Goal: Task Accomplishment & Management: Complete application form

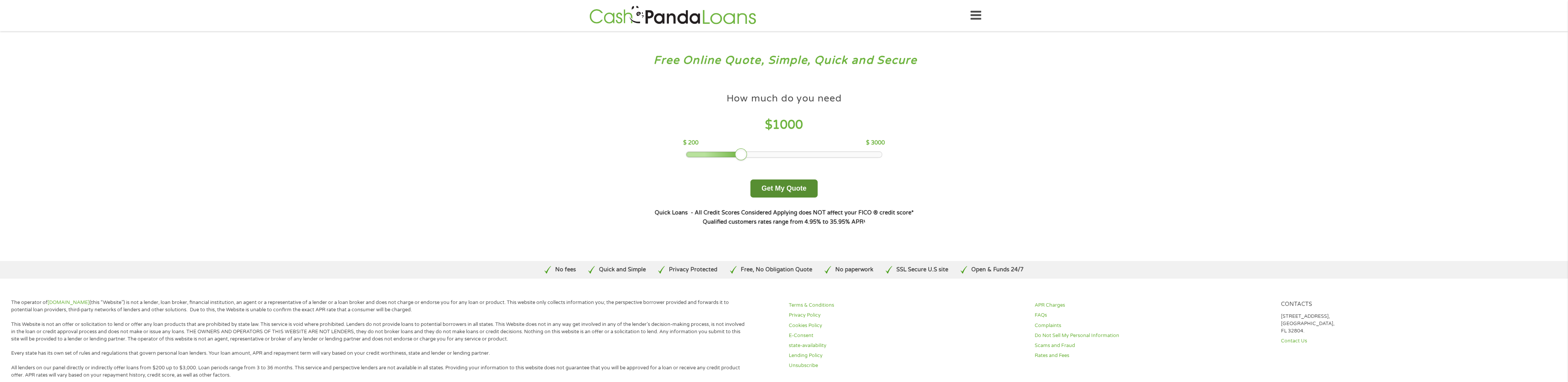
click at [781, 189] on button "Get My Quote" at bounding box center [784, 189] width 67 height 18
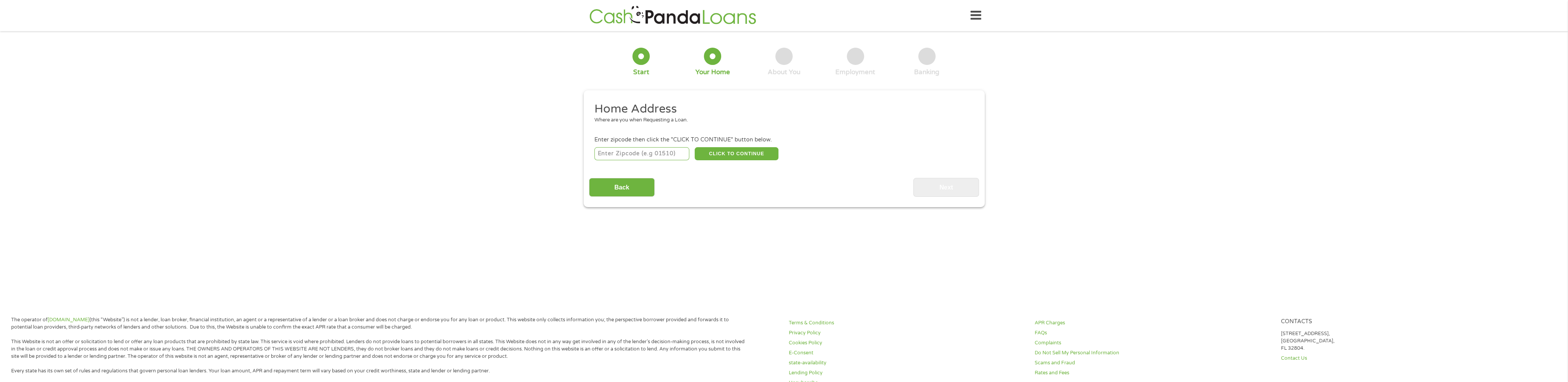
click at [668, 150] on input "number" at bounding box center [642, 154] width 95 height 13
type input "75156"
select select "Texas"
click at [730, 155] on button "CLICK TO CONTINUE" at bounding box center [737, 154] width 84 height 13
type input "75156"
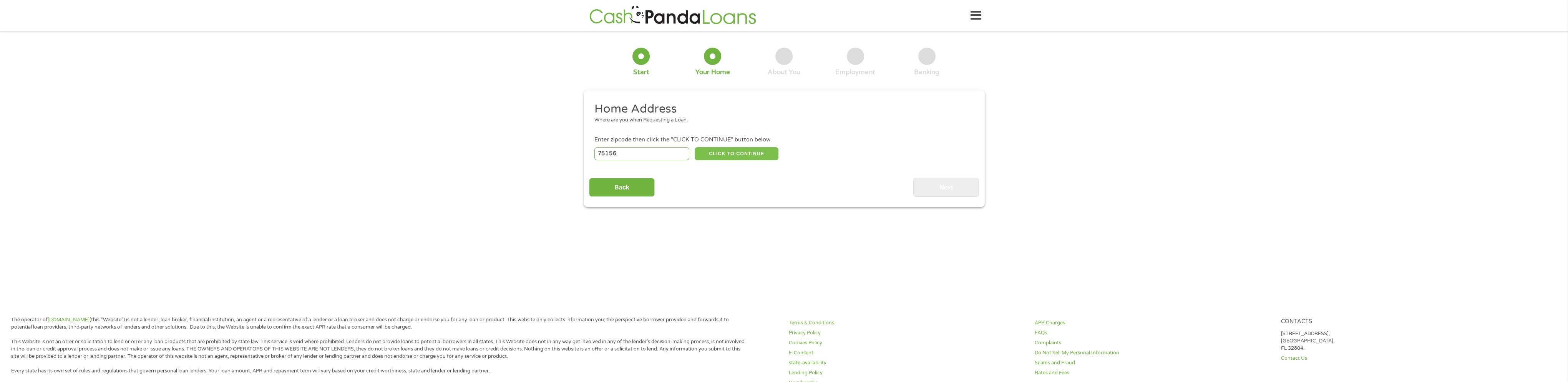
type input "Mabank"
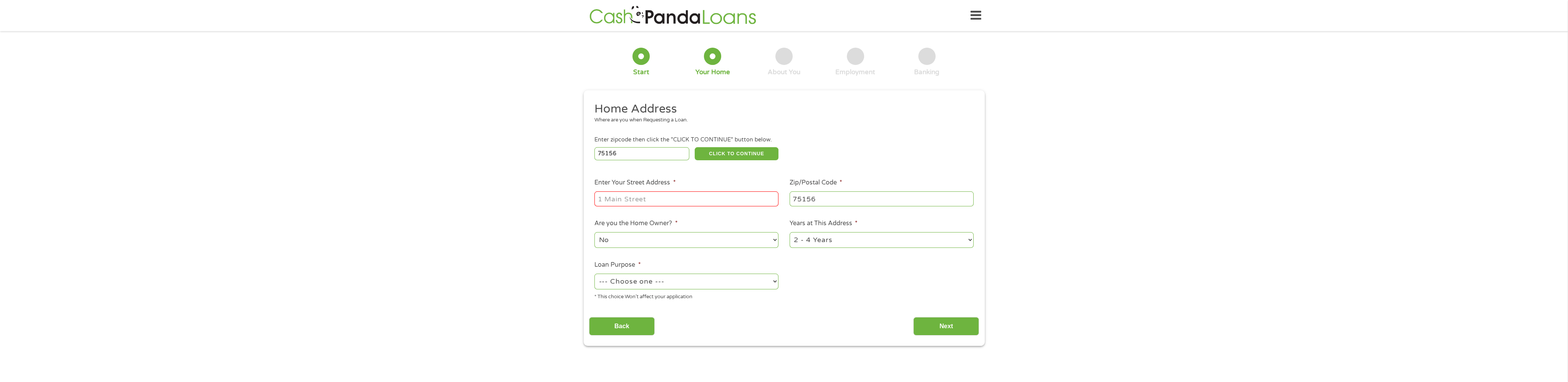
click at [683, 195] on input "Enter Your Street Address *" at bounding box center [686, 199] width 184 height 15
type input "143 Westview Drive"
click at [690, 244] on select "No Yes" at bounding box center [686, 240] width 184 height 16
select select "yes"
click at [594, 233] on select "No Yes" at bounding box center [686, 240] width 184 height 16
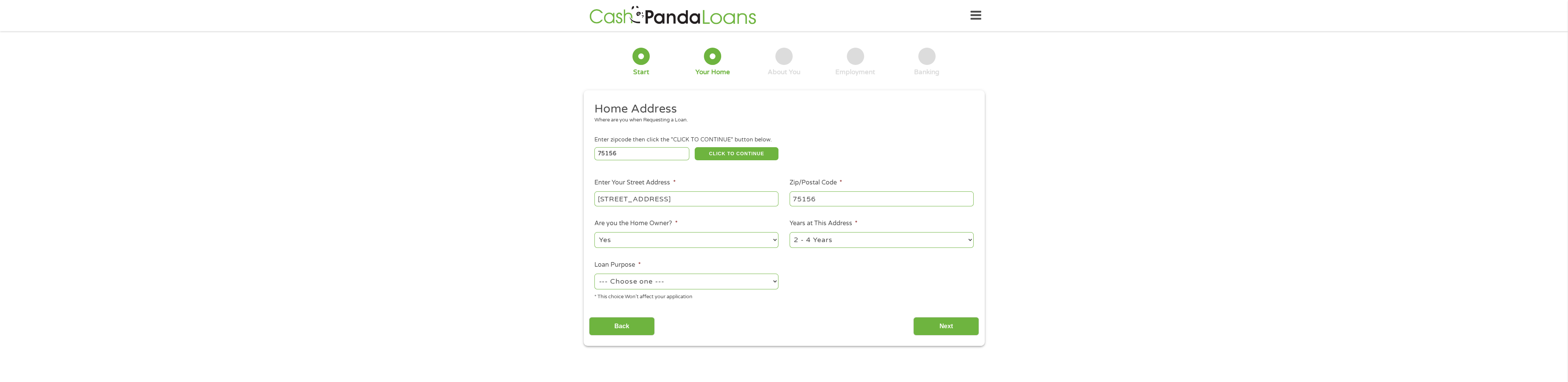
click at [713, 285] on select "--- Choose one --- Pay Bills Debt Consolidation Home Improvement Major Purchase…" at bounding box center [686, 281] width 184 height 16
select select "shorttermcash"
click at [594, 275] on select "--- Choose one --- Pay Bills Debt Consolidation Home Improvement Major Purchase…" at bounding box center [686, 281] width 184 height 16
click at [945, 325] on input "Next" at bounding box center [946, 327] width 66 height 19
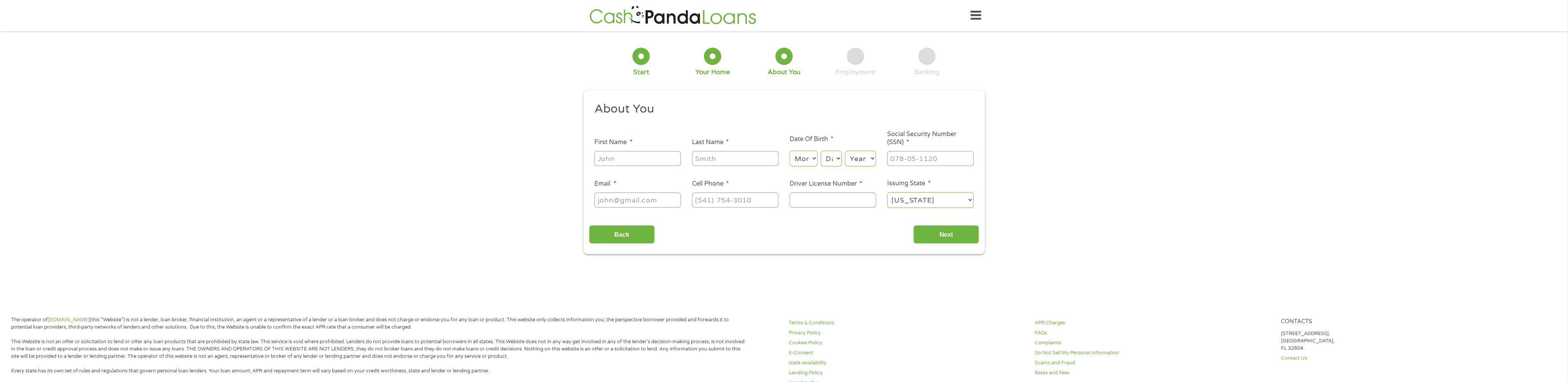
click at [612, 155] on input "First Name *" at bounding box center [637, 158] width 86 height 15
type input "michael"
type input "daniel"
type input "michaelkdaniel@yahoo.com"
type input "(214) 283-6153"
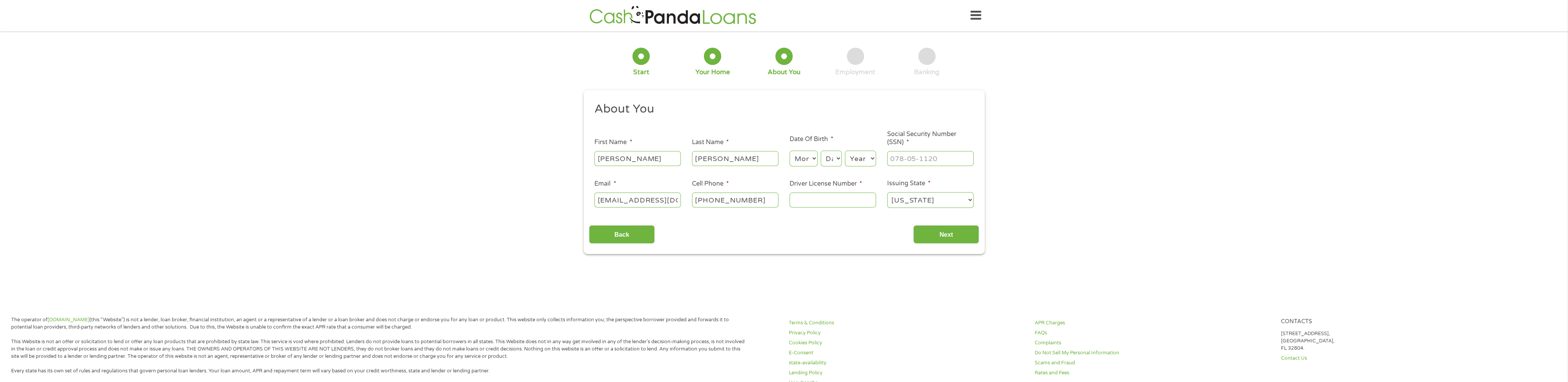
click at [809, 160] on select "Month 1 2 3 4 5 6 7 8 9 10 11 12" at bounding box center [803, 158] width 28 height 16
select select "8"
click at [789, 151] on select "Month 1 2 3 4 5 6 7 8 9 10 11 12" at bounding box center [803, 158] width 28 height 16
click at [839, 155] on select "Day 1 2 3 4 5 6 7 8 9 10 11 12 13 14 15 16 17 18 19 20 21 22 23 24 25 26 27 28 …" at bounding box center [831, 158] width 21 height 16
select select "23"
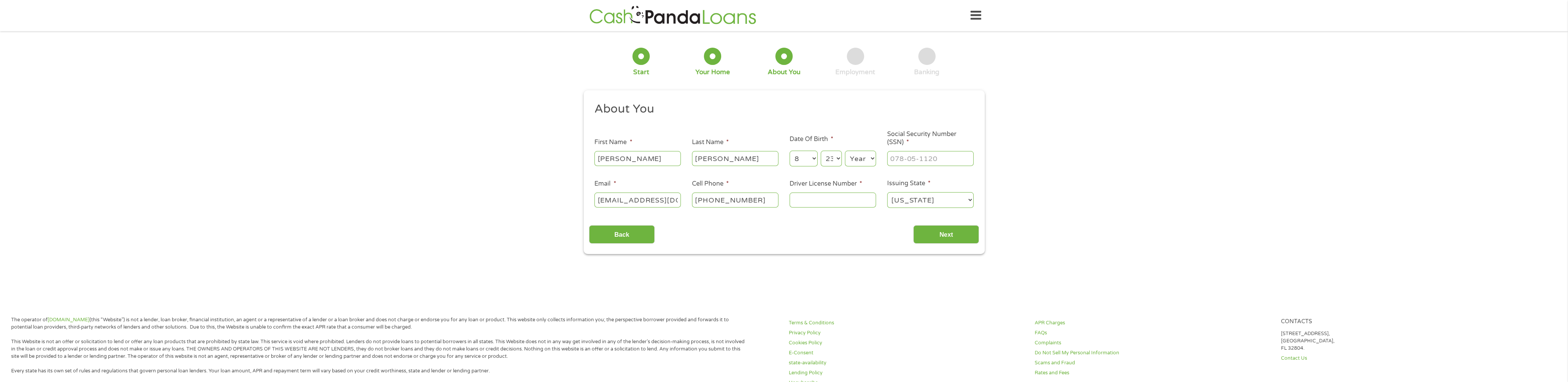
click at [821, 151] on select "Day 1 2 3 4 5 6 7 8 9 10 11 12 13 14 15 16 17 18 19 20 21 22 23 24 25 26 27 28 …" at bounding box center [831, 158] width 21 height 16
click at [869, 153] on select "Year 2007 2006 2005 2004 2003 2002 2001 2000 1999 1998 1997 1996 1995 1994 1993…" at bounding box center [860, 158] width 31 height 16
select select "1983"
click at [845, 151] on select "Year 2007 2006 2005 2004 2003 2002 2001 2000 1999 1998 1997 1996 1995 1994 1993…" at bounding box center [860, 158] width 31 height 16
click at [901, 161] on input "___-__-____" at bounding box center [930, 158] width 86 height 15
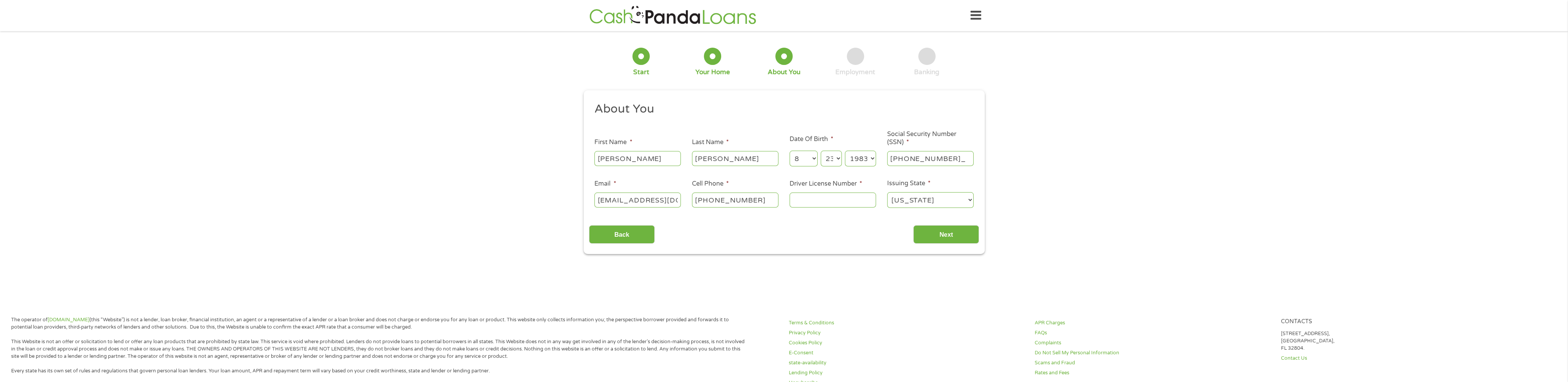
type input "454-71-4951"
click at [859, 201] on input "Driver License Number *" at bounding box center [833, 200] width 86 height 15
type input "51447873"
click at [958, 232] on input "Next" at bounding box center [946, 235] width 66 height 19
click at [956, 235] on input "Next" at bounding box center [946, 235] width 66 height 19
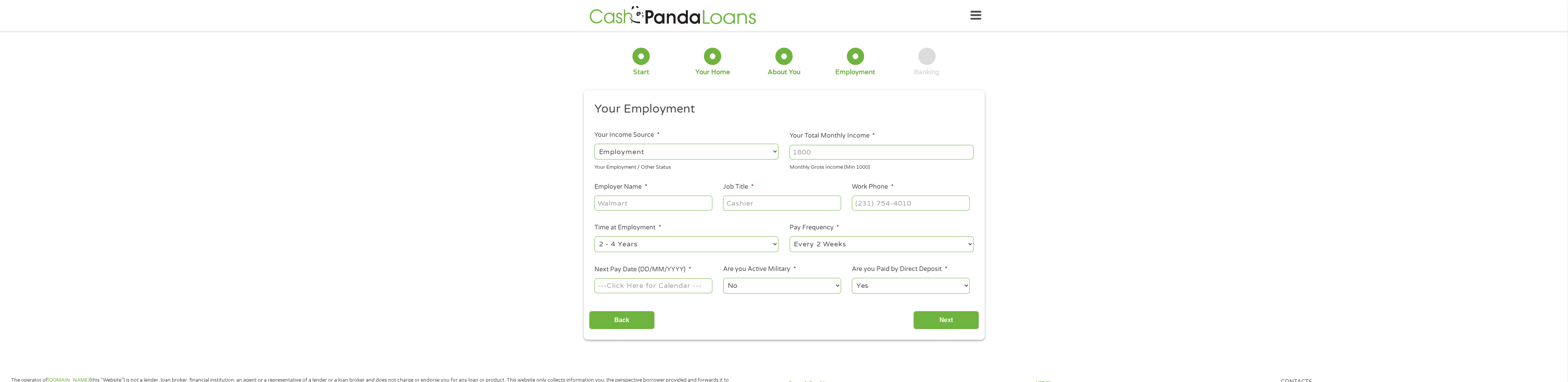
click at [922, 155] on input "Your Total Monthly Income *" at bounding box center [881, 152] width 184 height 15
click at [966, 155] on input "1000" at bounding box center [881, 152] width 184 height 15
click at [966, 153] on input "1000" at bounding box center [881, 152] width 184 height 15
click at [967, 153] on input "1000" at bounding box center [881, 152] width 184 height 15
click at [967, 149] on input "1001" at bounding box center [881, 152] width 184 height 15
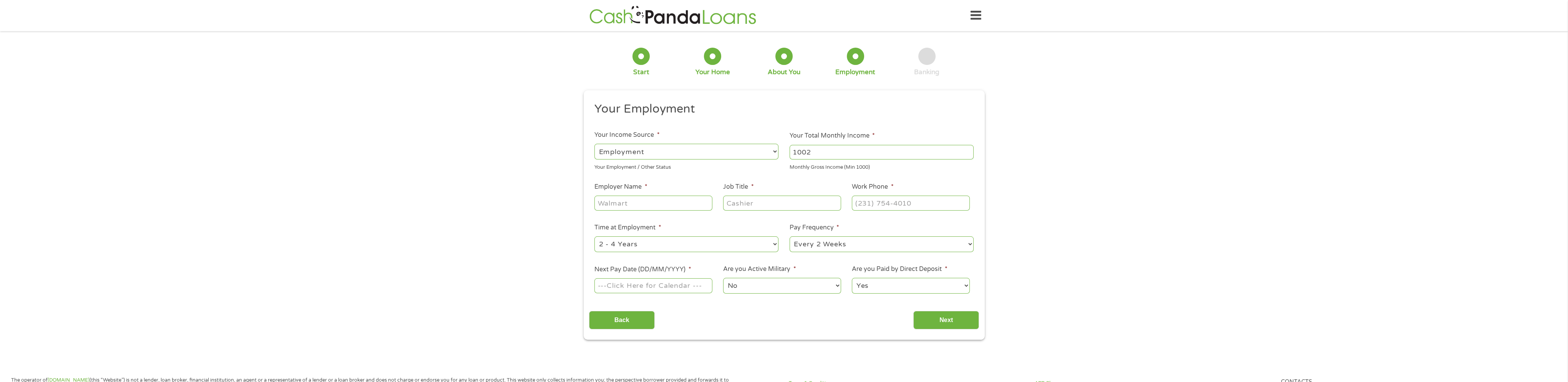
click at [967, 149] on input "1002" at bounding box center [881, 152] width 184 height 15
click at [967, 149] on input "1005" at bounding box center [881, 152] width 184 height 15
drag, startPoint x: 888, startPoint y: 152, endPoint x: 727, endPoint y: 143, distance: 161.3
click at [730, 150] on ul "Your Employment Your Income Source * --- Choose one --- Employment Self Employe…" at bounding box center [784, 201] width 390 height 199
type input "5800"
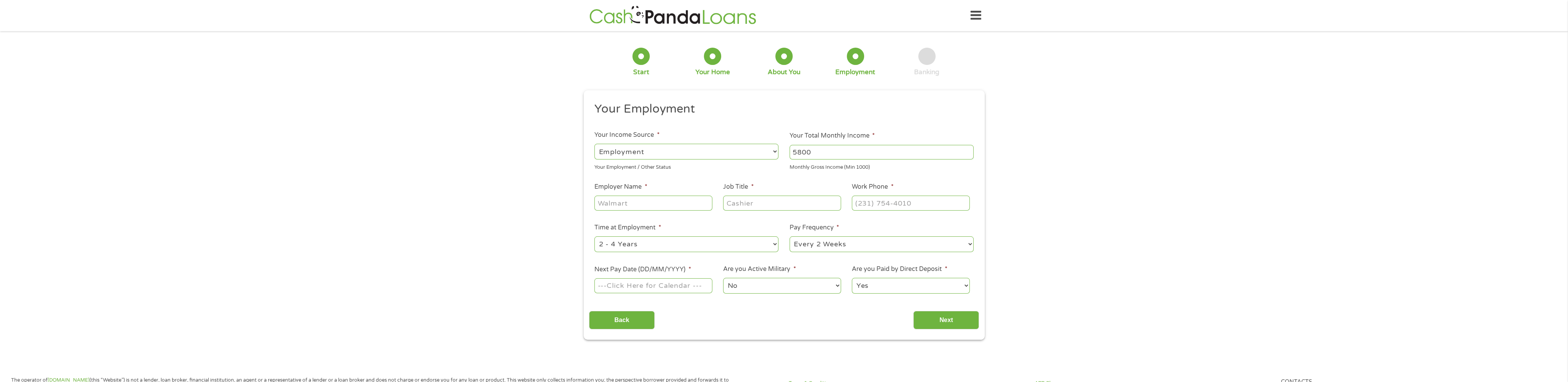
click at [663, 203] on input "Employer Name *" at bounding box center [653, 203] width 117 height 15
type input "gfi"
click at [775, 207] on input "Job Title *" at bounding box center [782, 203] width 117 height 15
type input "insurance broker"
click at [883, 203] on input "(___) ___-____" at bounding box center [910, 203] width 117 height 15
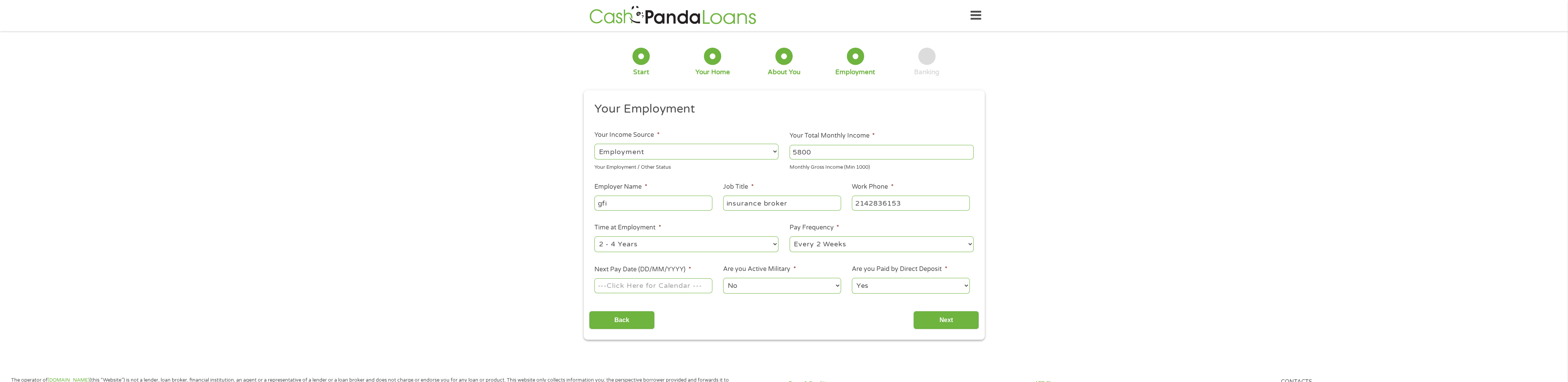
type input "(214) 283-6153"
click at [965, 244] on select "--- Choose one --- Every 2 Weeks Every Week Monthly Semi-Monthly" at bounding box center [881, 244] width 184 height 16
select select "monthly"
click at [789, 237] on select "--- Choose one --- Every 2 Weeks Every Week Monthly Semi-Monthly" at bounding box center [881, 244] width 184 height 16
click at [694, 281] on input "Next Pay Date (DD/MM/YYYY) *" at bounding box center [653, 286] width 117 height 15
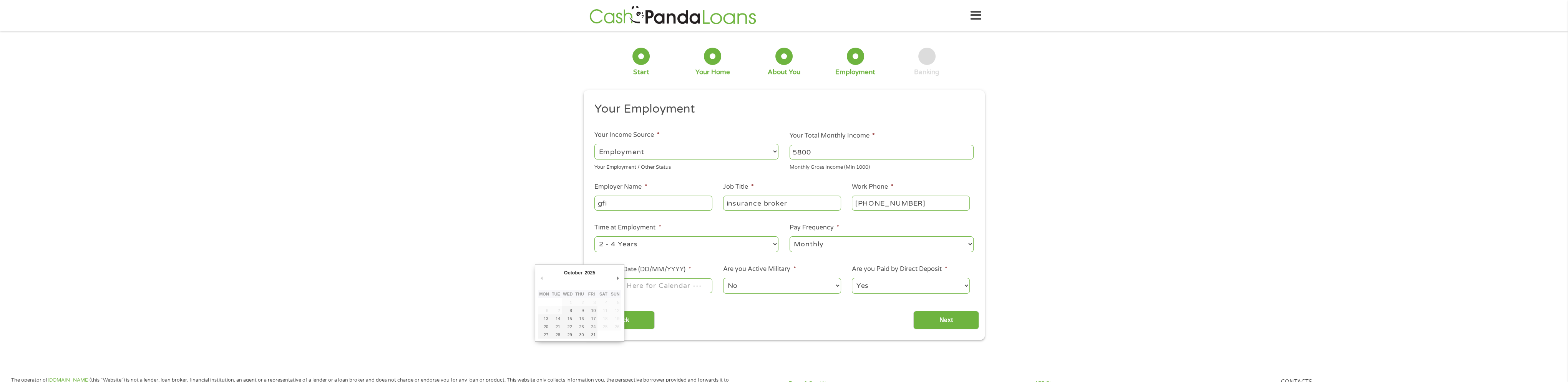
click at [670, 261] on ul "Your Employment Your Income Source * --- Choose one --- Employment Self Employe…" at bounding box center [784, 201] width 390 height 199
click at [664, 286] on input "Next Pay Date (DD/MM/YYYY) *" at bounding box center [653, 286] width 117 height 15
type input "31/10/2025"
click at [936, 285] on select "Yes No" at bounding box center [910, 286] width 117 height 16
click at [936, 286] on select "Yes No" at bounding box center [910, 286] width 117 height 16
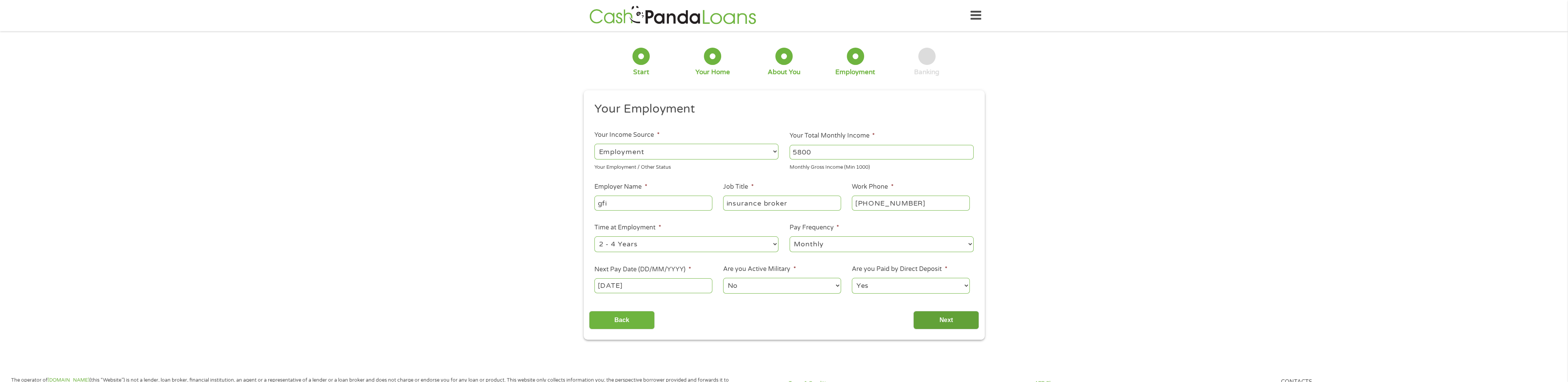
click at [946, 319] on input "Next" at bounding box center [946, 320] width 66 height 19
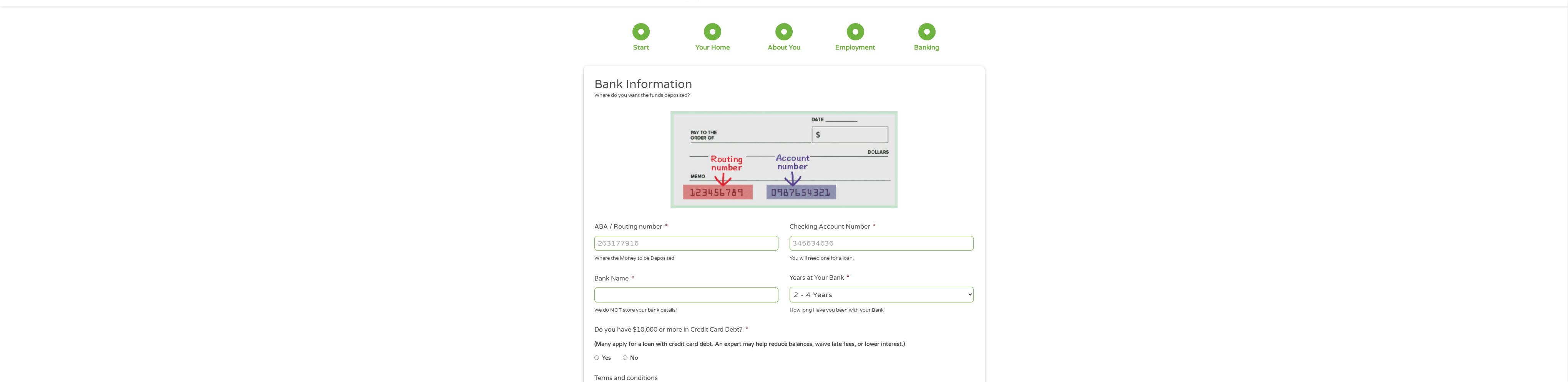
scroll to position [38, 0]
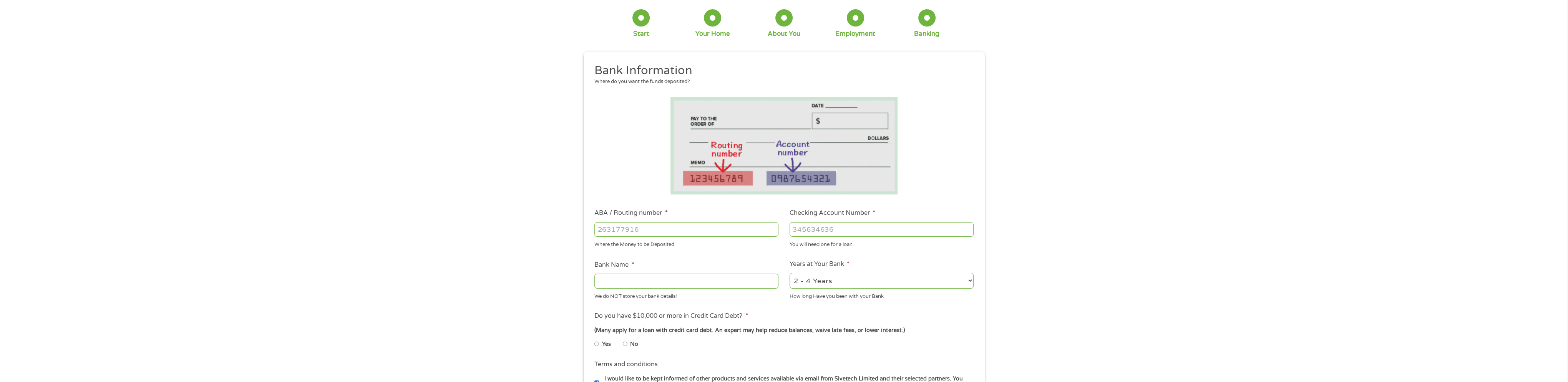
click at [834, 233] on input "Checking Account Number *" at bounding box center [881, 230] width 184 height 15
click at [833, 230] on input "Checking Account Number *" at bounding box center [881, 230] width 184 height 15
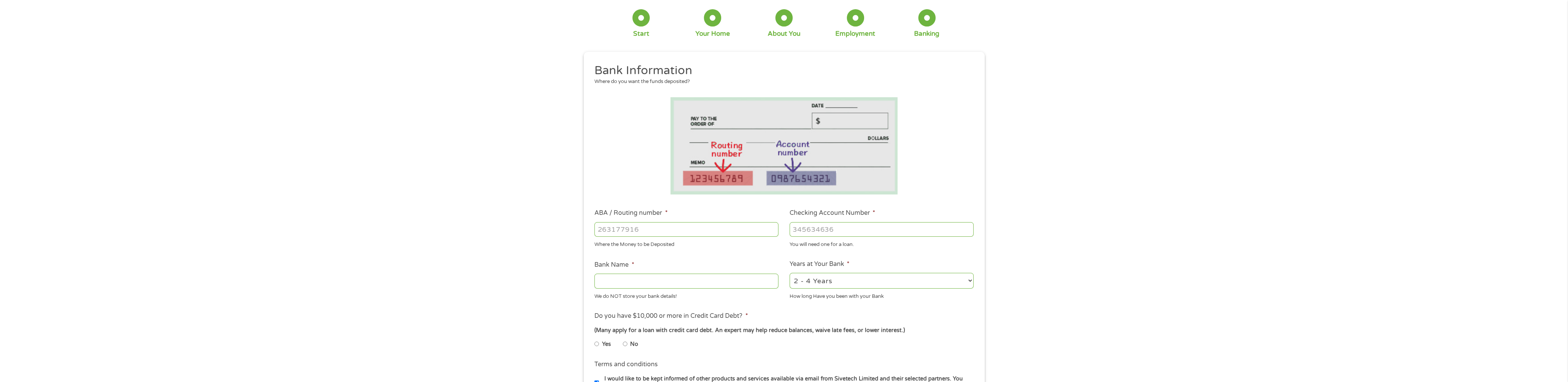
drag, startPoint x: 833, startPoint y: 230, endPoint x: 800, endPoint y: 228, distance: 33.1
click at [830, 230] on input "Checking Account Number *" at bounding box center [881, 230] width 184 height 15
click at [652, 232] on input "ABA / Routing number *" at bounding box center [686, 230] width 184 height 15
type input "256074974"
type input "NAVY FEDERAL CREDIT UNION"
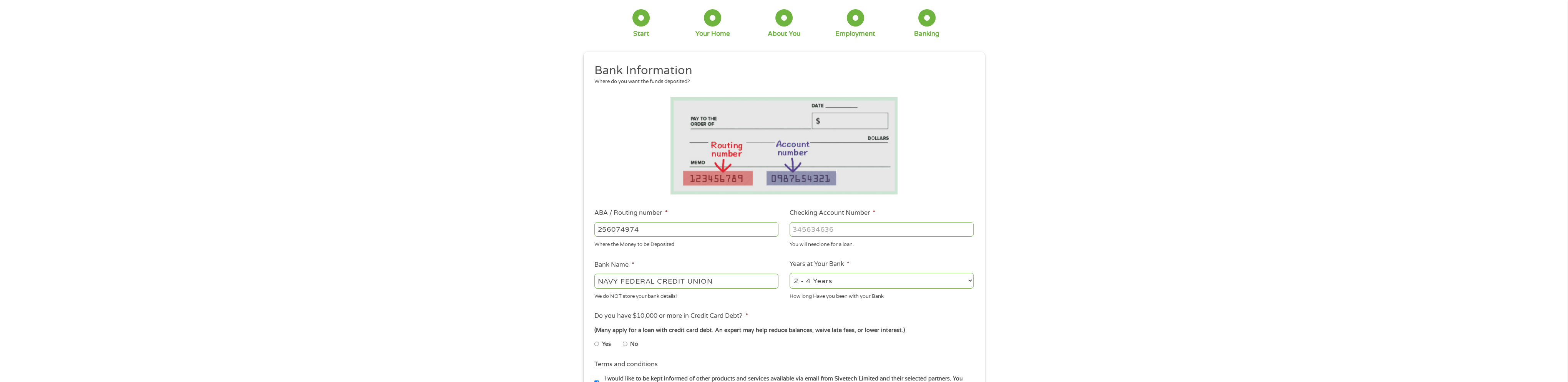
type input "256074974"
click at [860, 227] on input "Checking Account Number *" at bounding box center [881, 230] width 184 height 15
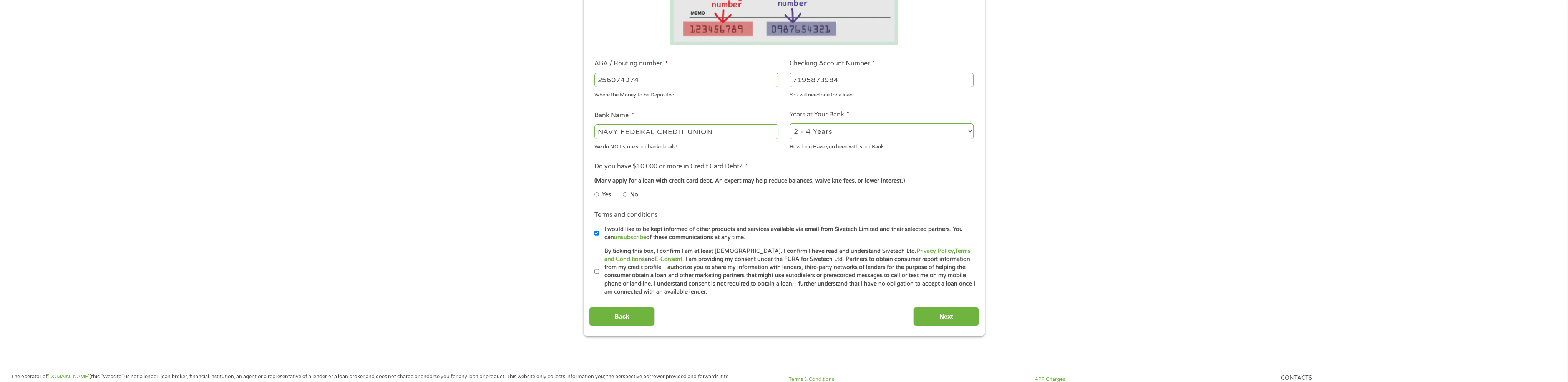
scroll to position [193, 0]
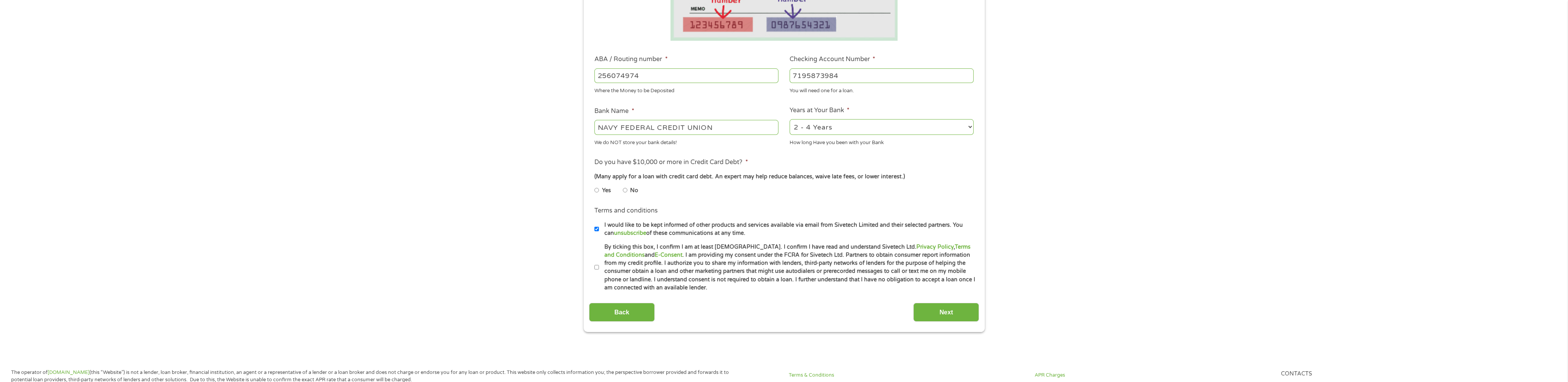
type input "7195873984"
click at [625, 190] on input "No" at bounding box center [625, 190] width 5 height 12
radio input "true"
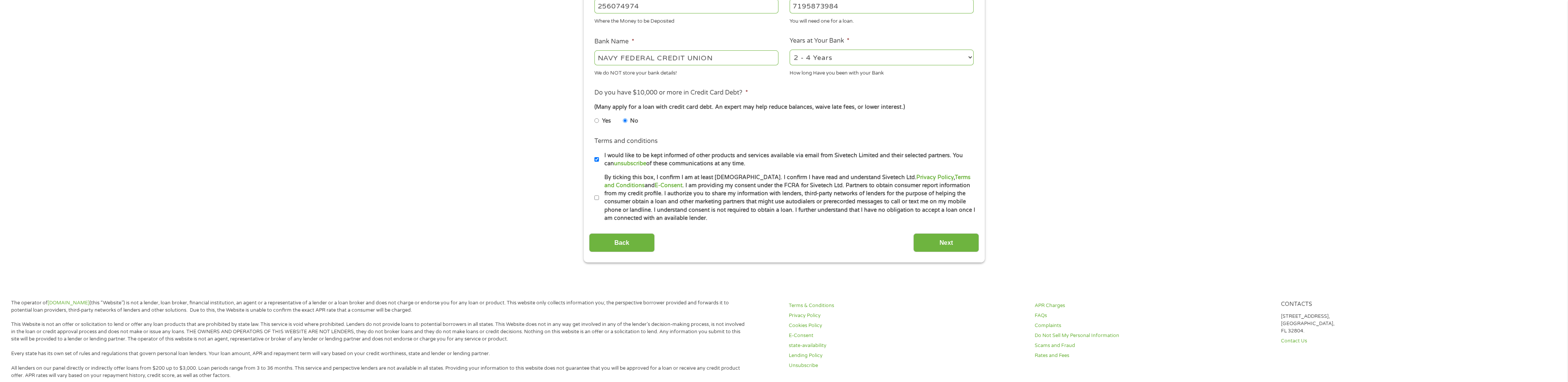
scroll to position [269, 0]
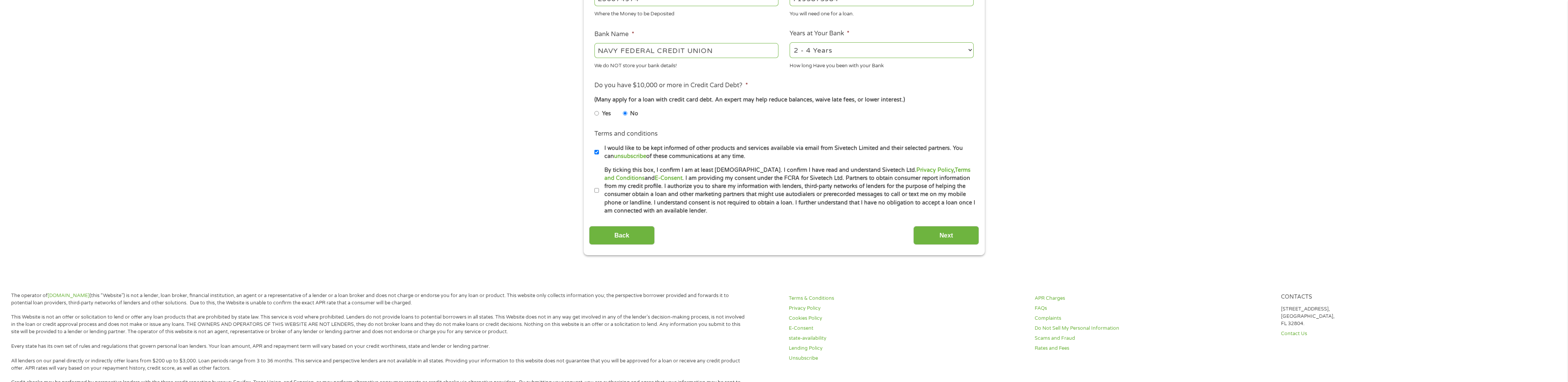
click at [597, 152] on input "I would like to be kept informed of other products and services available via e…" at bounding box center [597, 152] width 5 height 12
checkbox input "false"
click at [598, 185] on input "By ticking this box, I confirm I am at least 18 years old. I confirm I have rea…" at bounding box center [597, 191] width 5 height 12
checkbox input "true"
click at [953, 235] on input "Next" at bounding box center [946, 235] width 66 height 19
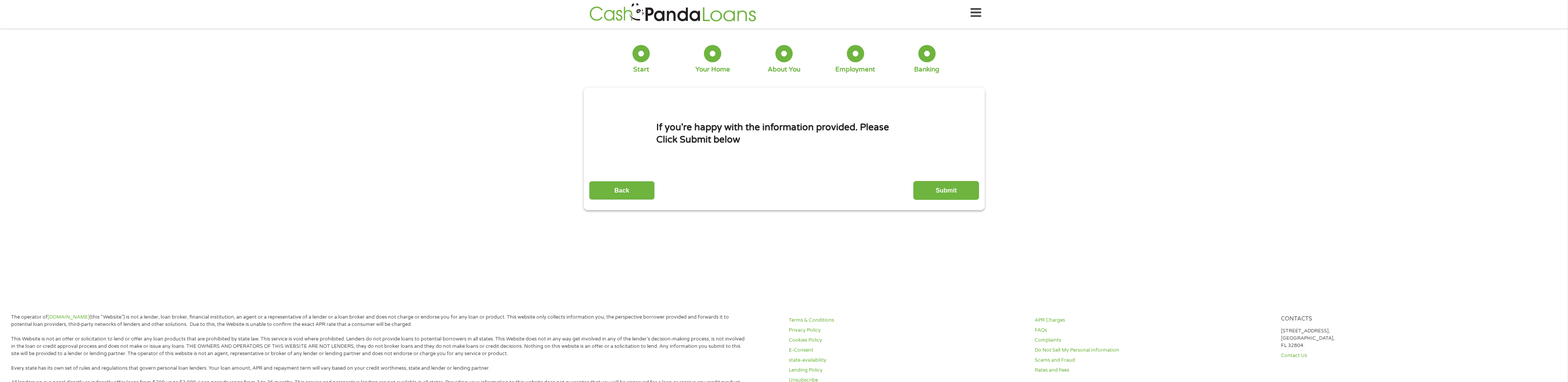
scroll to position [0, 0]
click at [931, 188] on input "Submit" at bounding box center [946, 193] width 66 height 19
